Goal: Task Accomplishment & Management: Manage account settings

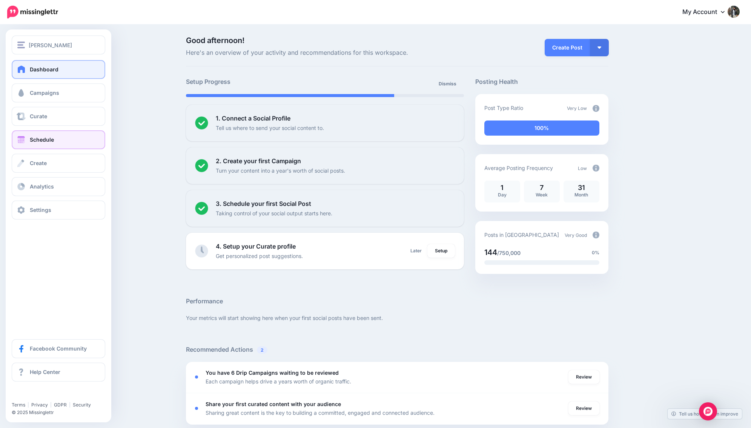
click at [48, 140] on span "Schedule" at bounding box center [42, 139] width 24 height 6
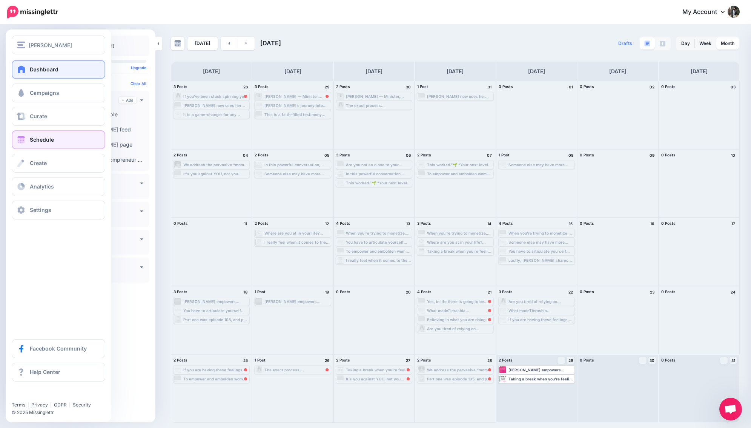
click at [48, 73] on link "Dashboard" at bounding box center [59, 69] width 94 height 19
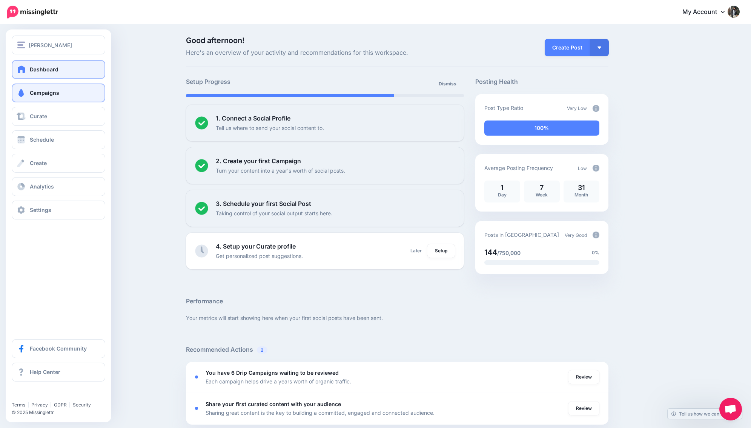
click at [26, 93] on span at bounding box center [21, 93] width 10 height 8
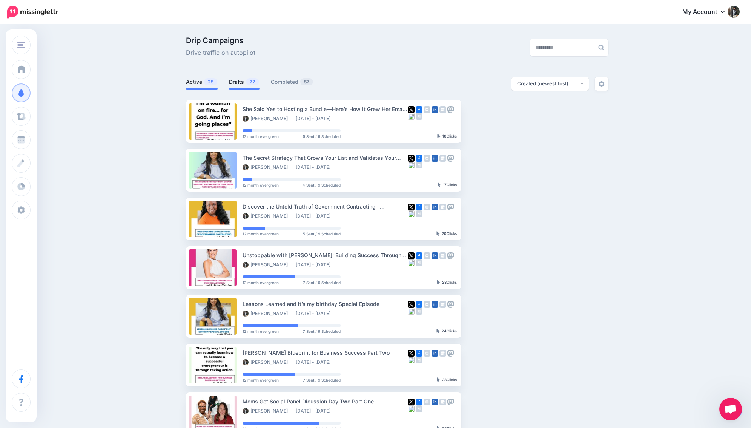
click at [237, 83] on link "Drafts 72" at bounding box center [244, 81] width 31 height 9
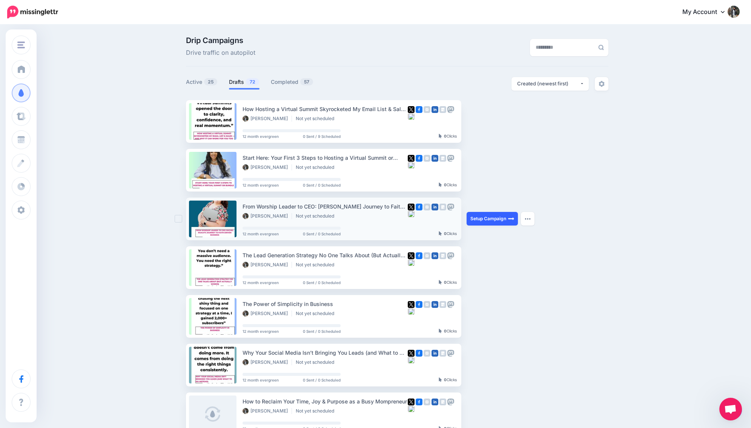
click at [495, 222] on link "Setup Campaign" at bounding box center [492, 219] width 51 height 14
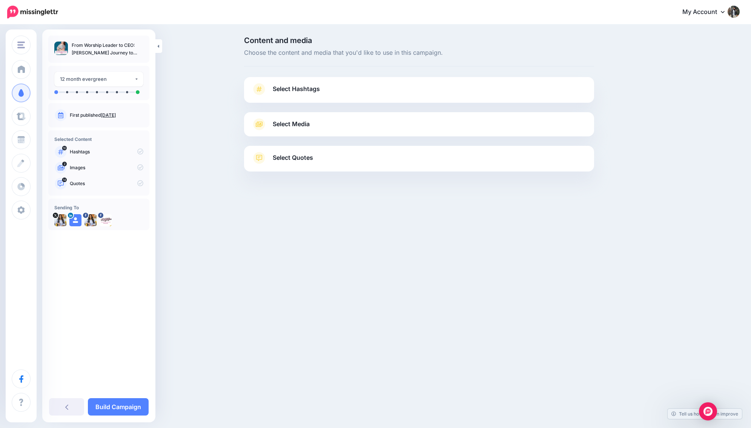
click at [286, 125] on span "Select Media" at bounding box center [291, 124] width 37 height 10
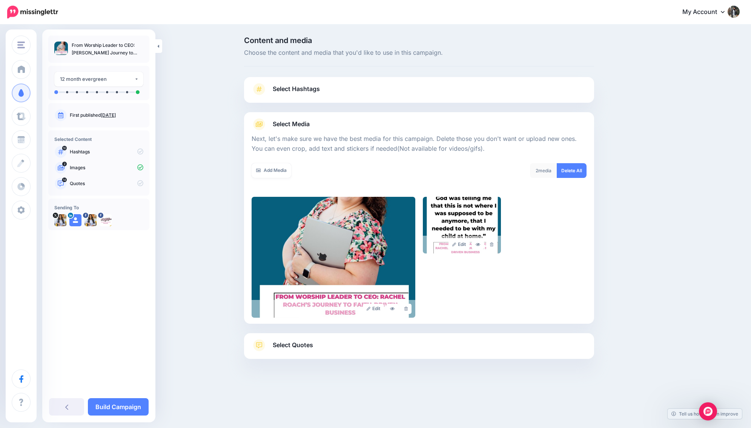
click at [298, 345] on span "Select Quotes" at bounding box center [293, 345] width 40 height 10
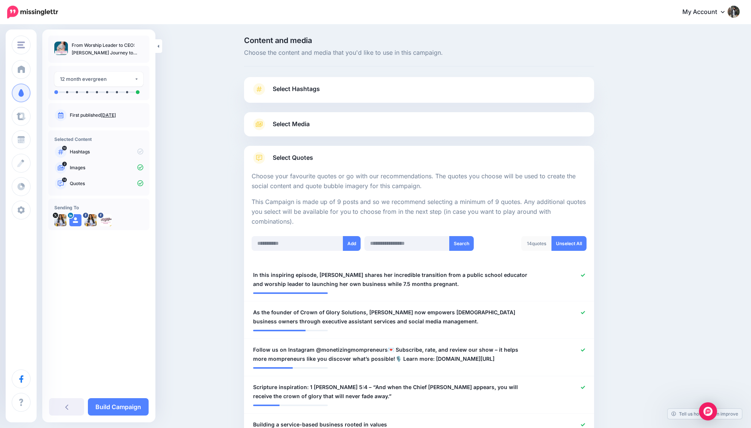
click at [299, 88] on span "Select Hashtags" at bounding box center [296, 89] width 47 height 10
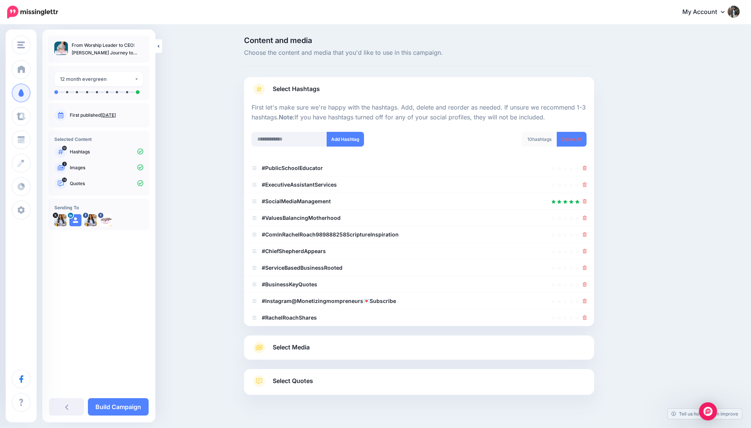
click at [307, 351] on span "Select Media" at bounding box center [291, 347] width 37 height 10
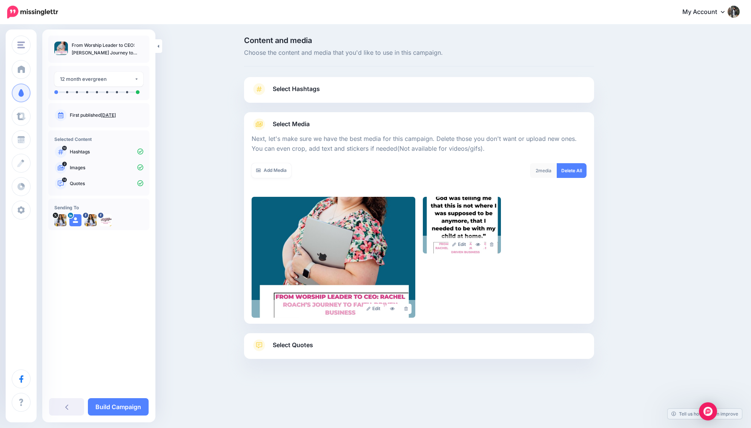
click at [325, 349] on link "Select Quotes" at bounding box center [419, 349] width 335 height 20
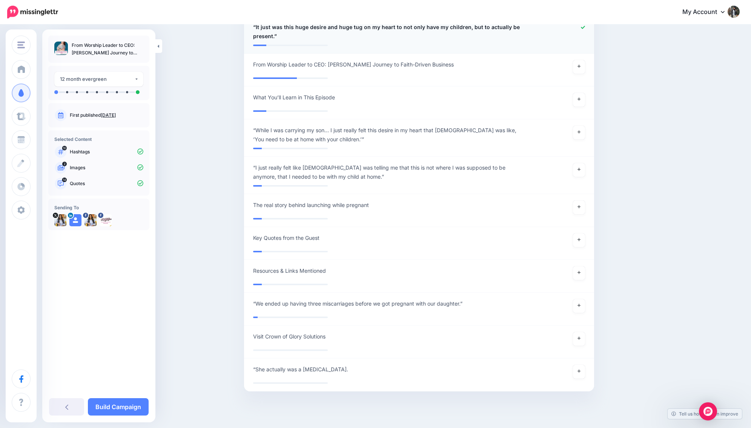
scroll to position [684, 0]
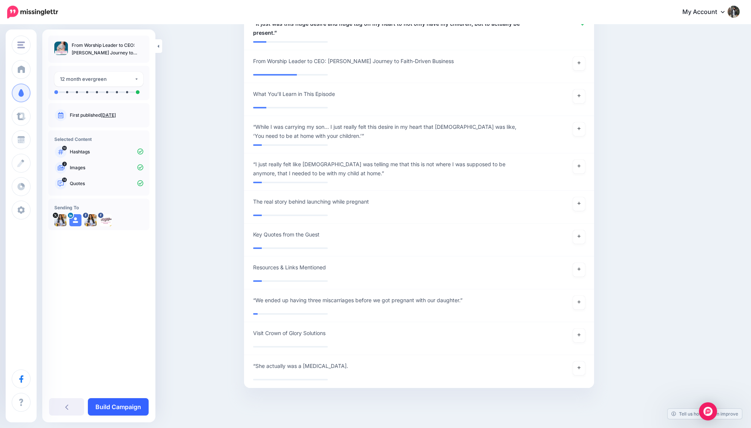
click at [131, 409] on link "Build Campaign" at bounding box center [118, 406] width 61 height 17
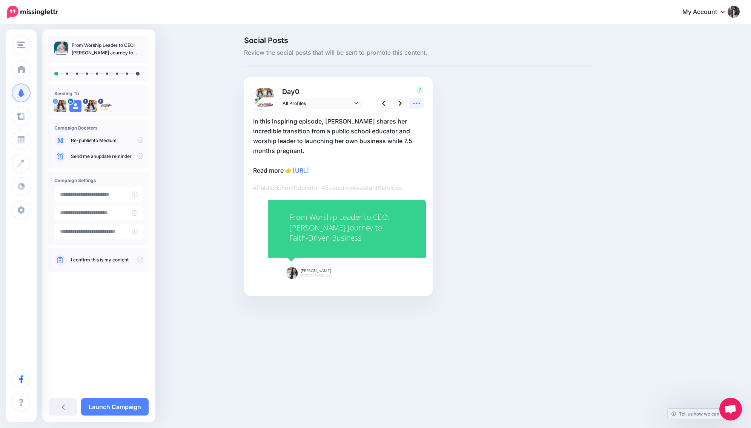
click at [421, 101] on link at bounding box center [416, 103] width 14 height 11
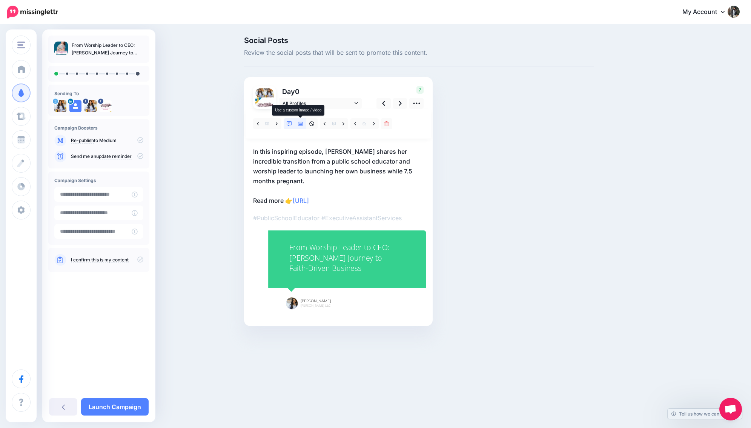
click at [302, 123] on icon at bounding box center [300, 123] width 5 height 5
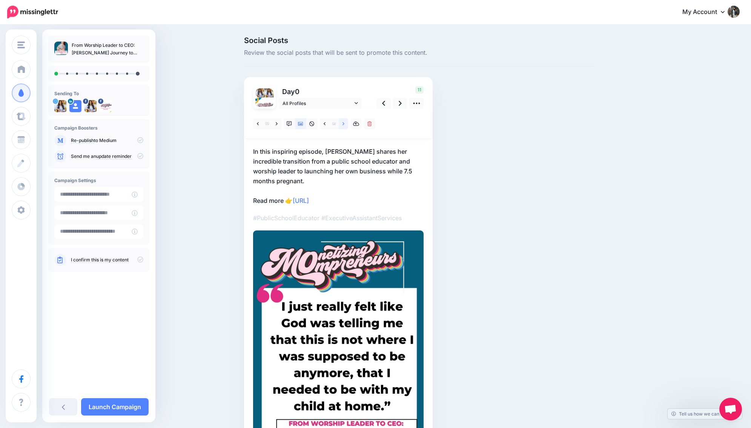
click at [344, 124] on icon at bounding box center [344, 123] width 2 height 3
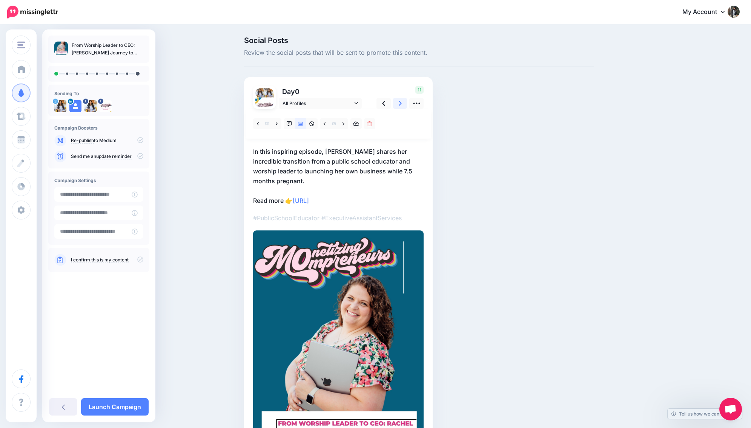
click at [400, 100] on icon at bounding box center [400, 103] width 3 height 8
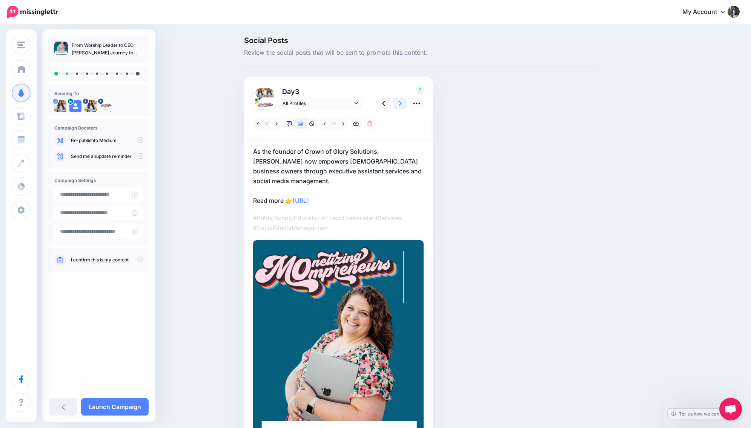
click at [400, 101] on icon at bounding box center [400, 103] width 3 height 5
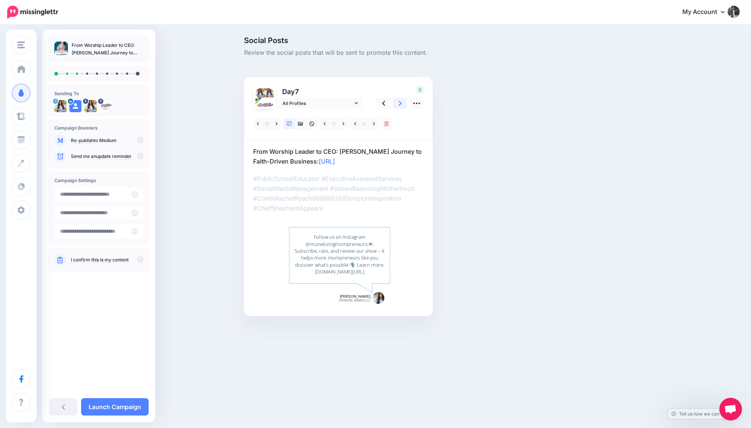
click at [399, 104] on icon at bounding box center [400, 103] width 3 height 8
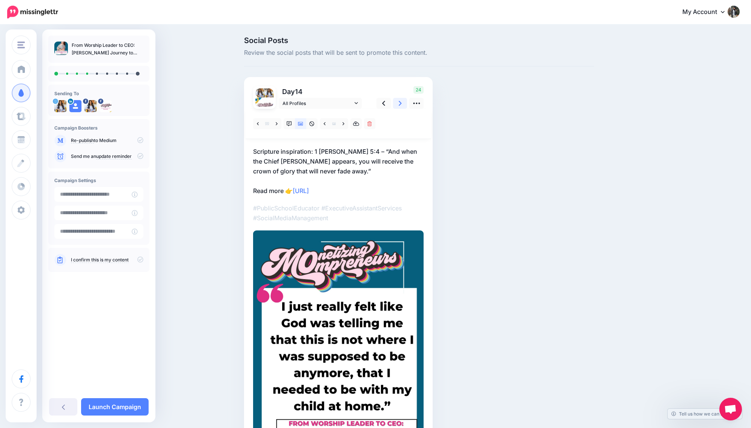
click at [400, 104] on icon at bounding box center [400, 103] width 3 height 8
click at [309, 171] on link "https://lttr.ai/Afoxj" at bounding box center [301, 171] width 16 height 8
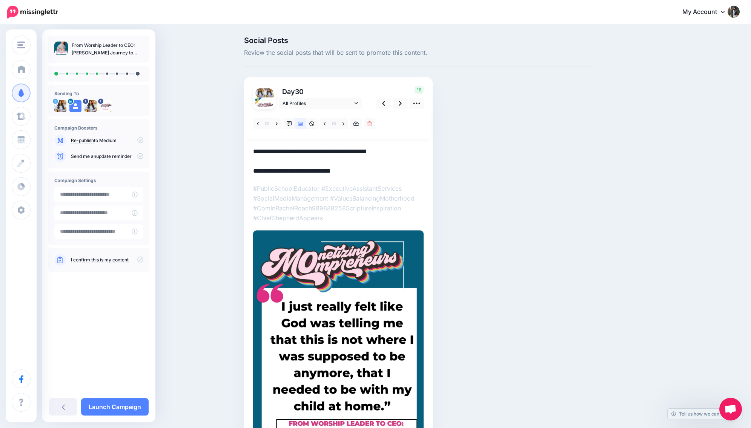
drag, startPoint x: 294, startPoint y: 169, endPoint x: 351, endPoint y: 167, distance: 56.3
click at [351, 167] on textarea "**********" at bounding box center [338, 160] width 171 height 29
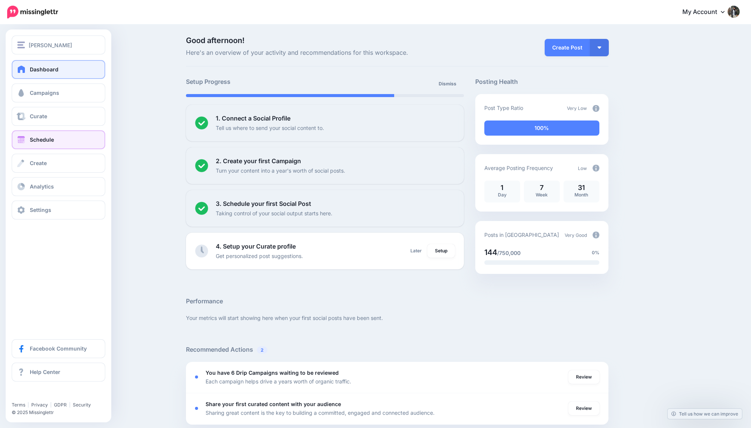
click at [25, 143] on span at bounding box center [21, 140] width 10 height 8
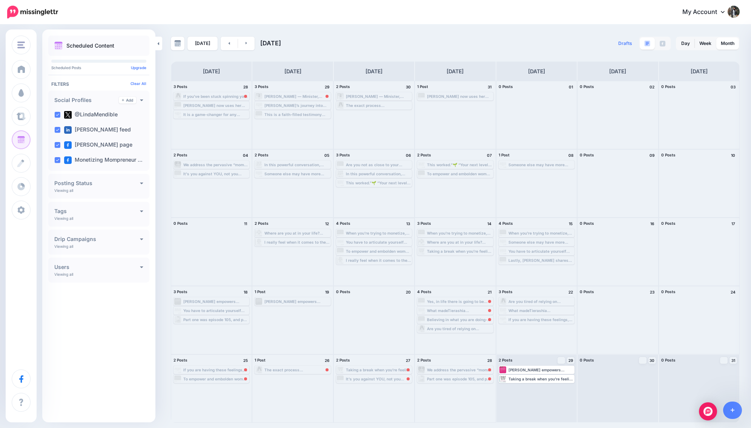
click at [375, 260] on div "I really feel when it comes to the work environment you have to set expectation…" at bounding box center [378, 260] width 65 height 5
click at [249, 49] on link at bounding box center [246, 44] width 17 height 14
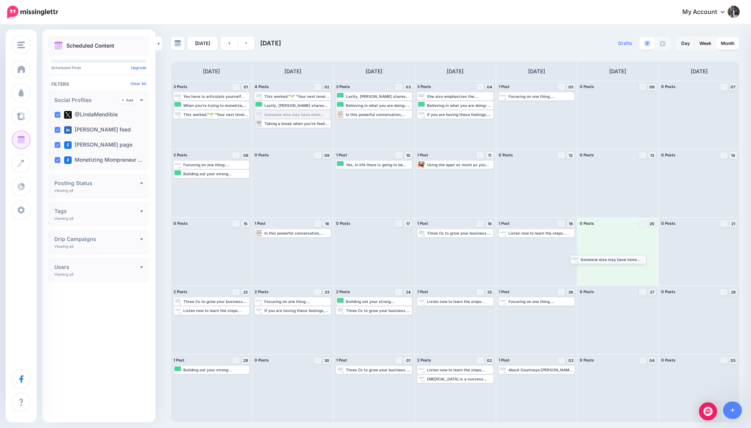
drag, startPoint x: 283, startPoint y: 115, endPoint x: 598, endPoint y: 260, distance: 347.5
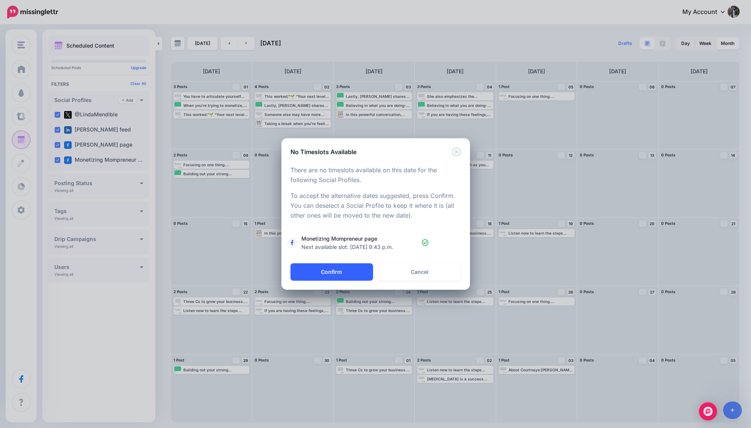
click at [327, 272] on button "Confirm" at bounding box center [332, 271] width 83 height 17
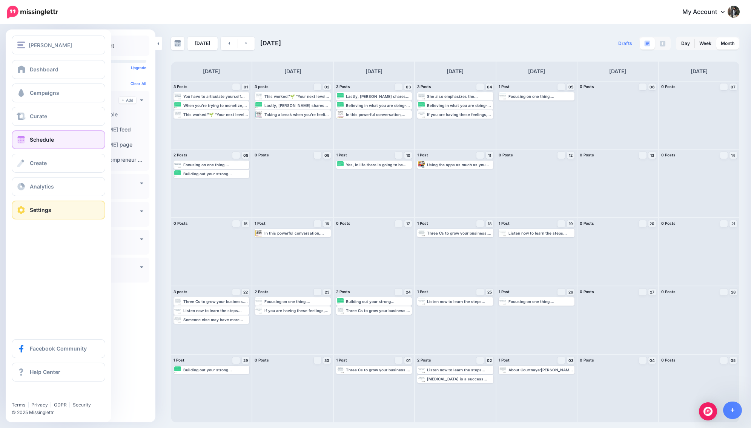
click at [51, 206] on link "Settings" at bounding box center [59, 209] width 94 height 19
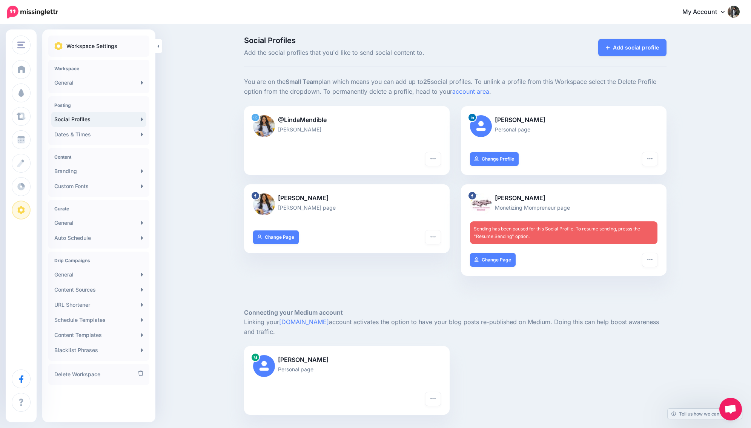
click at [624, 37] on div "Social Profiles Add the social profiles that you'd like to send social content …" at bounding box center [375, 291] width 751 height 533
click at [625, 45] on link "Add social profile" at bounding box center [632, 47] width 68 height 17
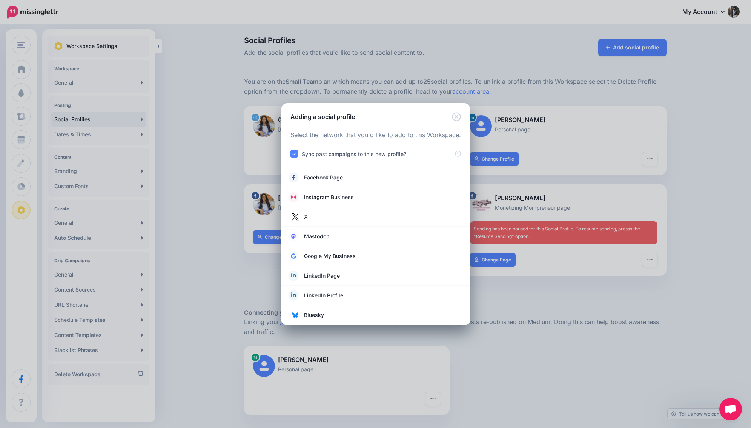
click at [538, 294] on div "Adding a social profile Loading Select the network that you'd like to add to th…" at bounding box center [375, 214] width 751 height 428
click at [457, 115] on icon "Close" at bounding box center [456, 116] width 9 height 9
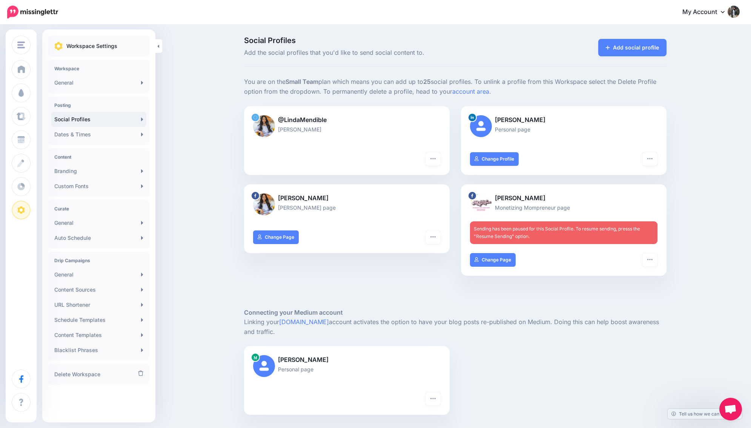
scroll to position [0, 0]
click at [720, 14] on link "My Account" at bounding box center [707, 12] width 65 height 18
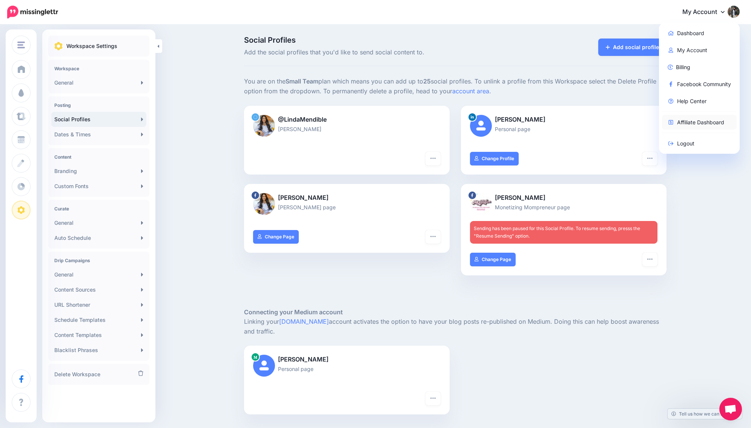
click at [691, 126] on link "Affiliate Dashboard" at bounding box center [699, 122] width 75 height 15
